Goal: Check status: Check status

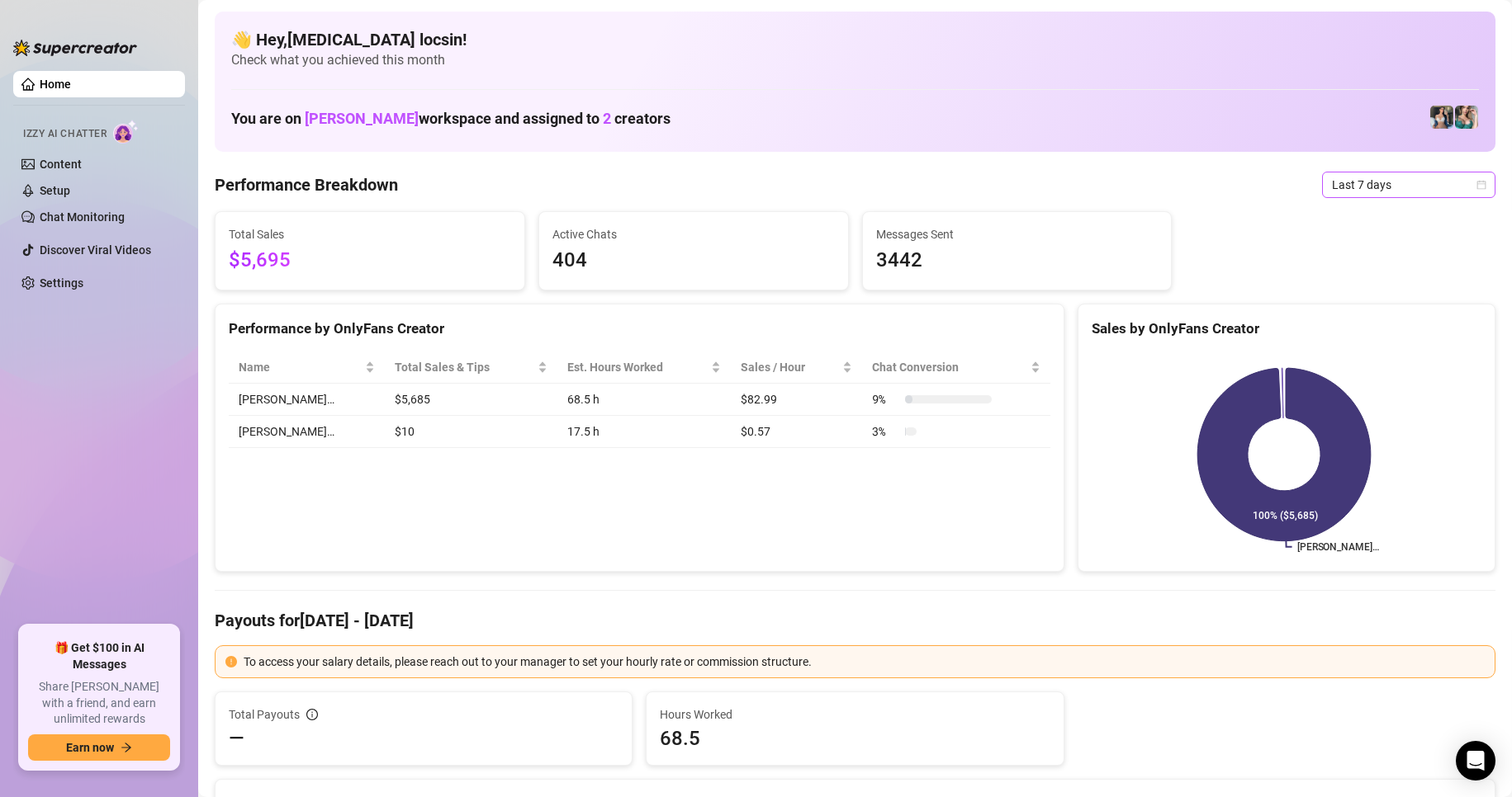
click at [1353, 194] on span "Last 7 days" at bounding box center [1408, 185] width 154 height 25
click at [1375, 319] on div "Custom date" at bounding box center [1395, 323] width 147 height 18
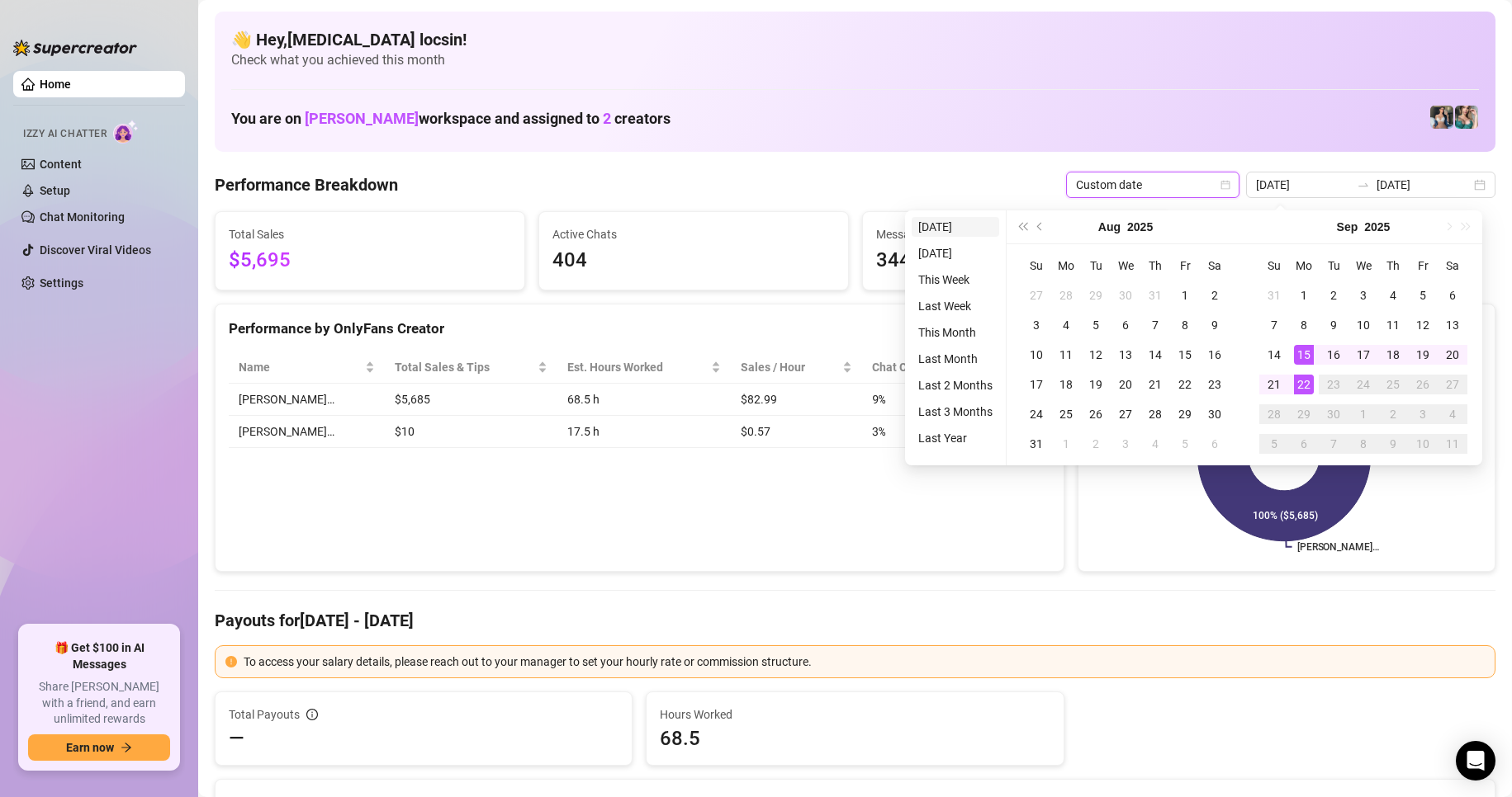
type input "[DATE]"
click at [963, 220] on li "[DATE]" at bounding box center [955, 226] width 88 height 20
type input "[DATE]"
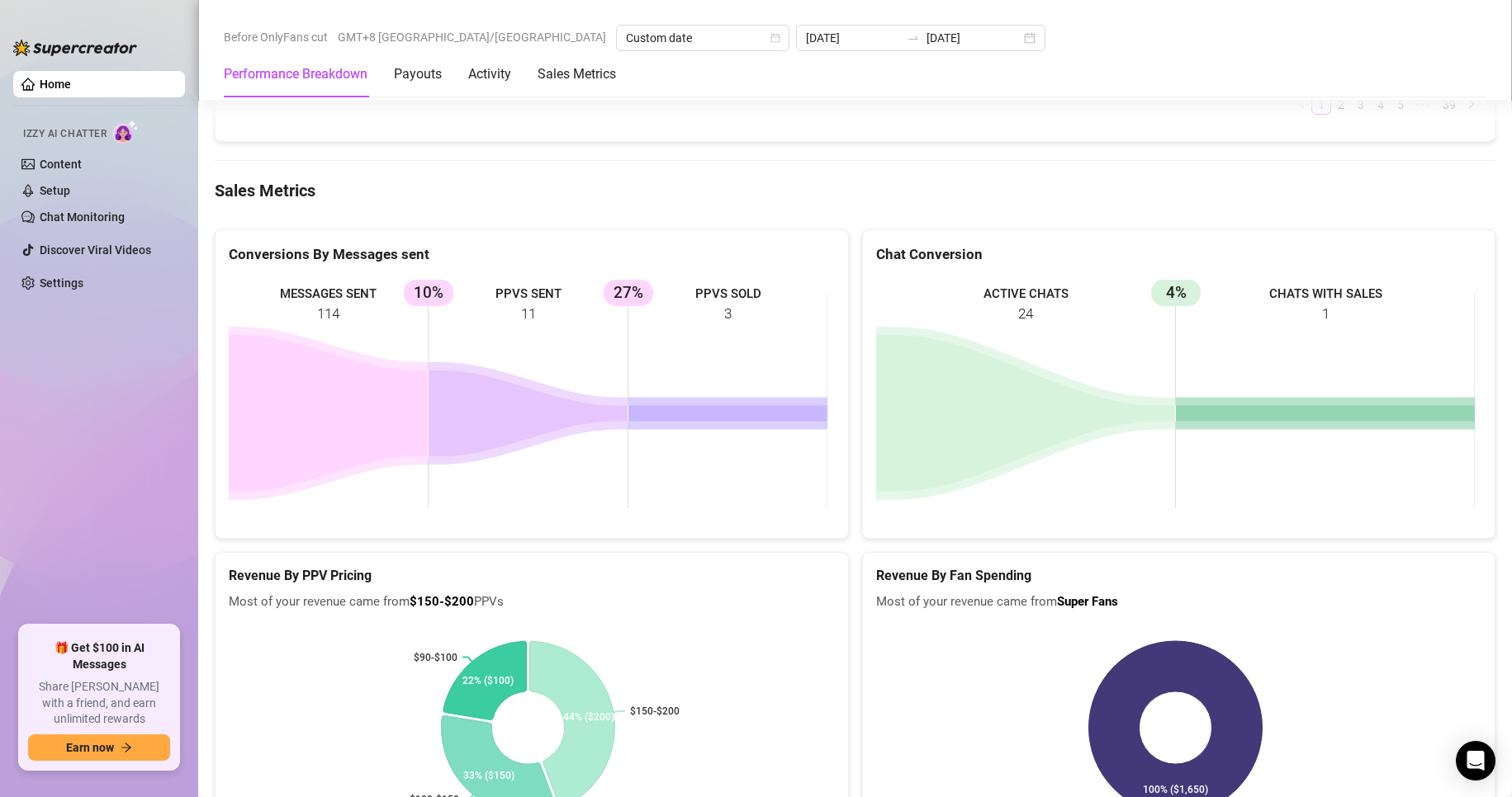
scroll to position [2064, 0]
